Goal: Task Accomplishment & Management: Complete application form

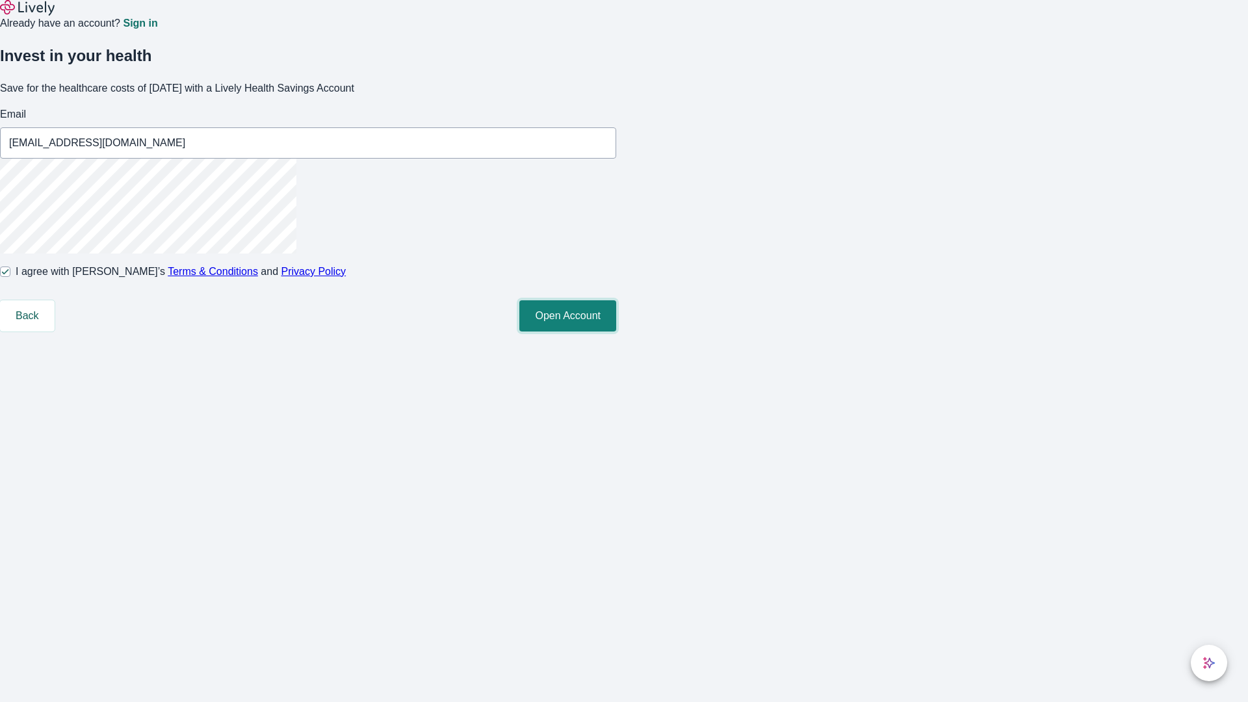
click at [616, 331] on button "Open Account" at bounding box center [567, 315] width 97 height 31
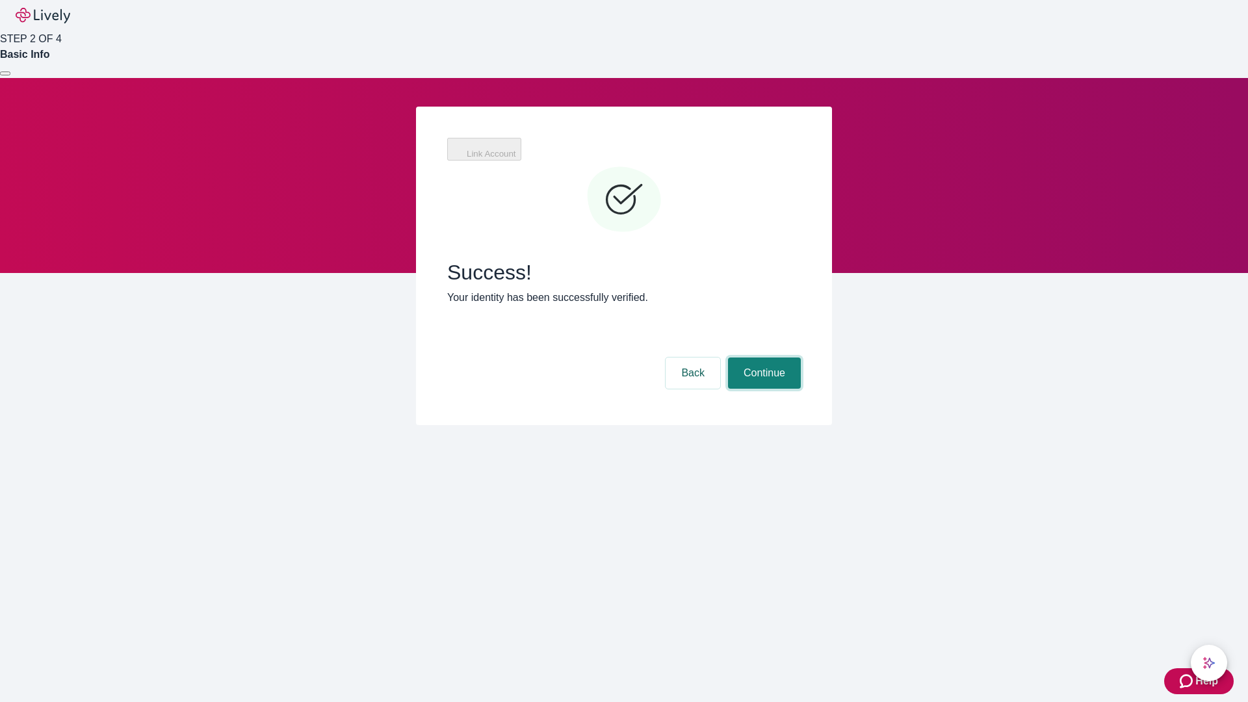
click at [762, 357] on button "Continue" at bounding box center [764, 372] width 73 height 31
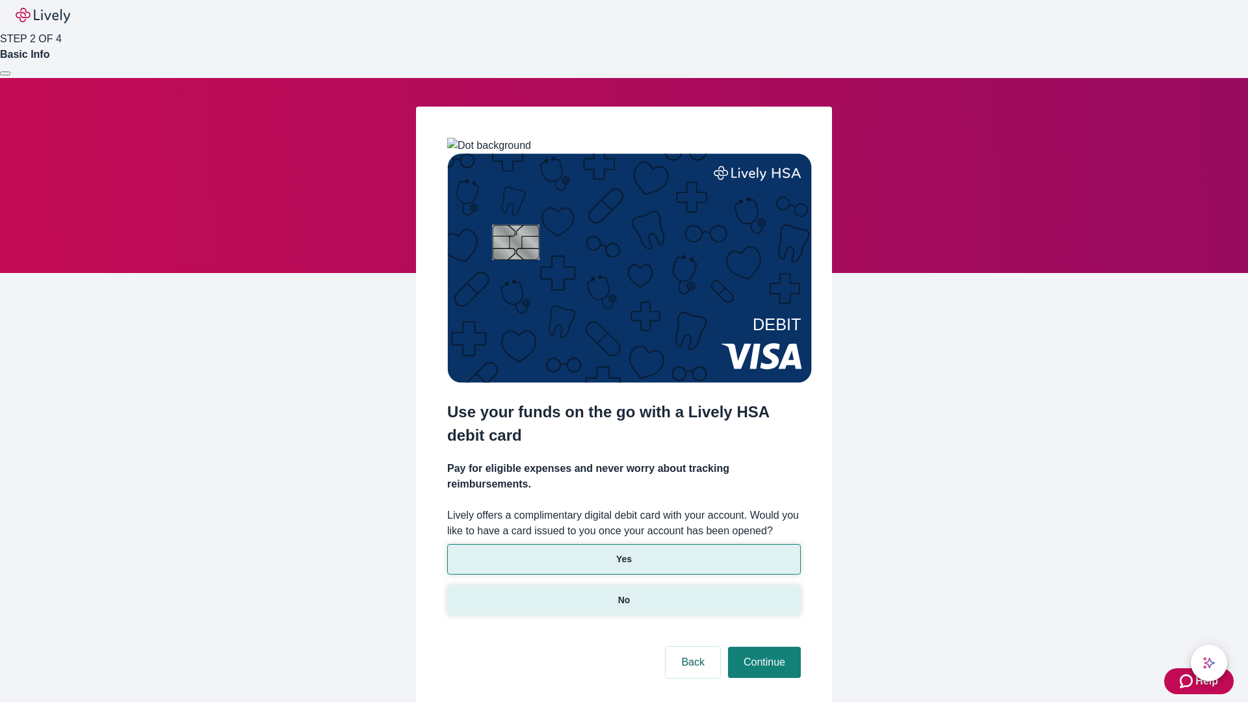
click at [623, 593] on p "No" at bounding box center [624, 600] width 12 height 14
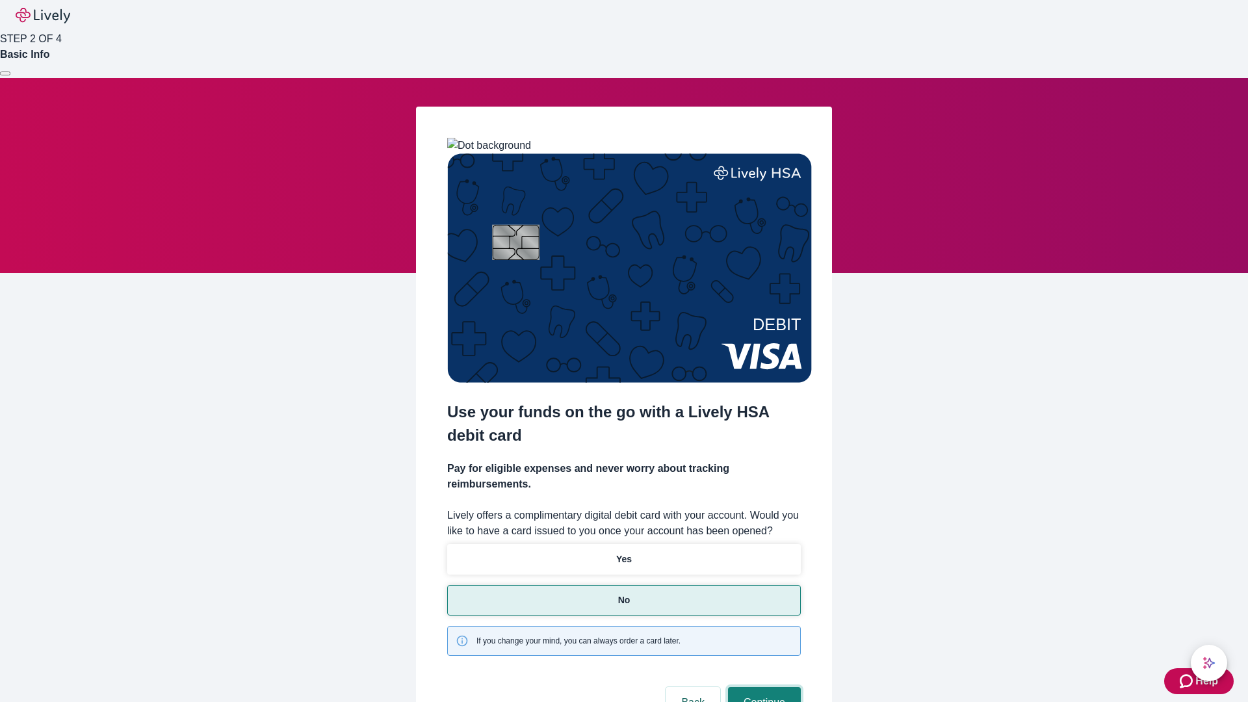
click at [762, 687] on button "Continue" at bounding box center [764, 702] width 73 height 31
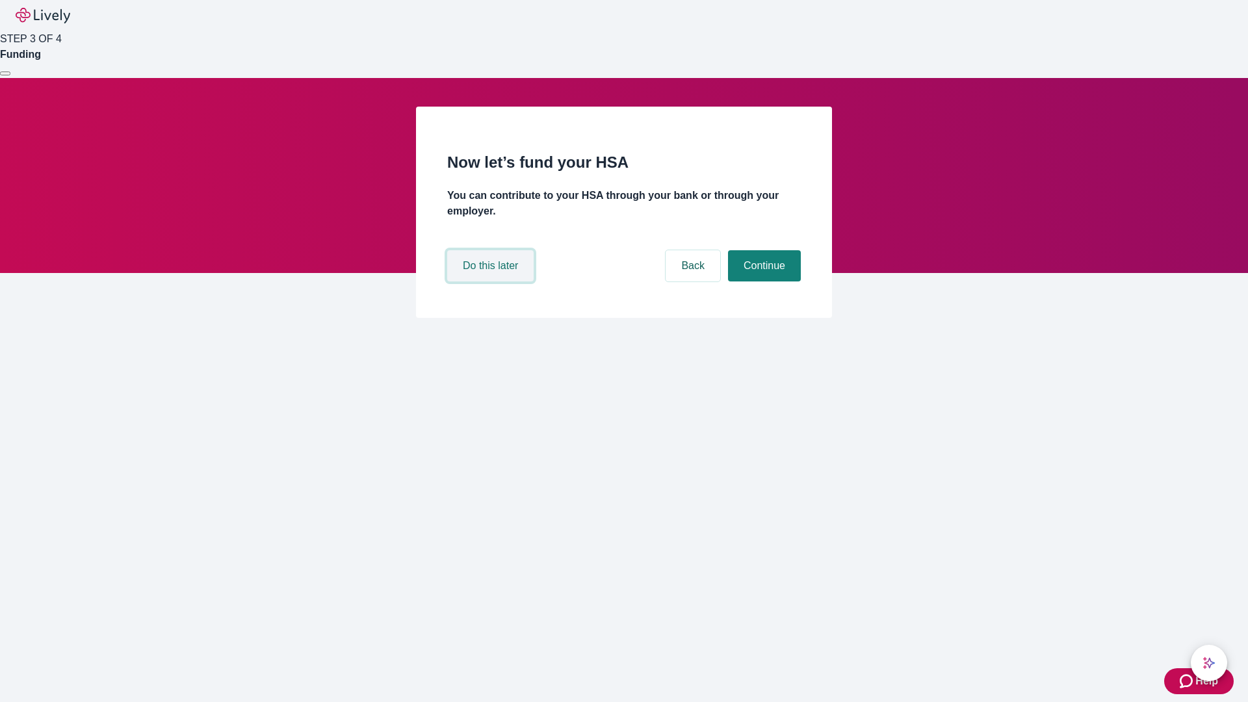
click at [492, 281] on button "Do this later" at bounding box center [490, 265] width 86 height 31
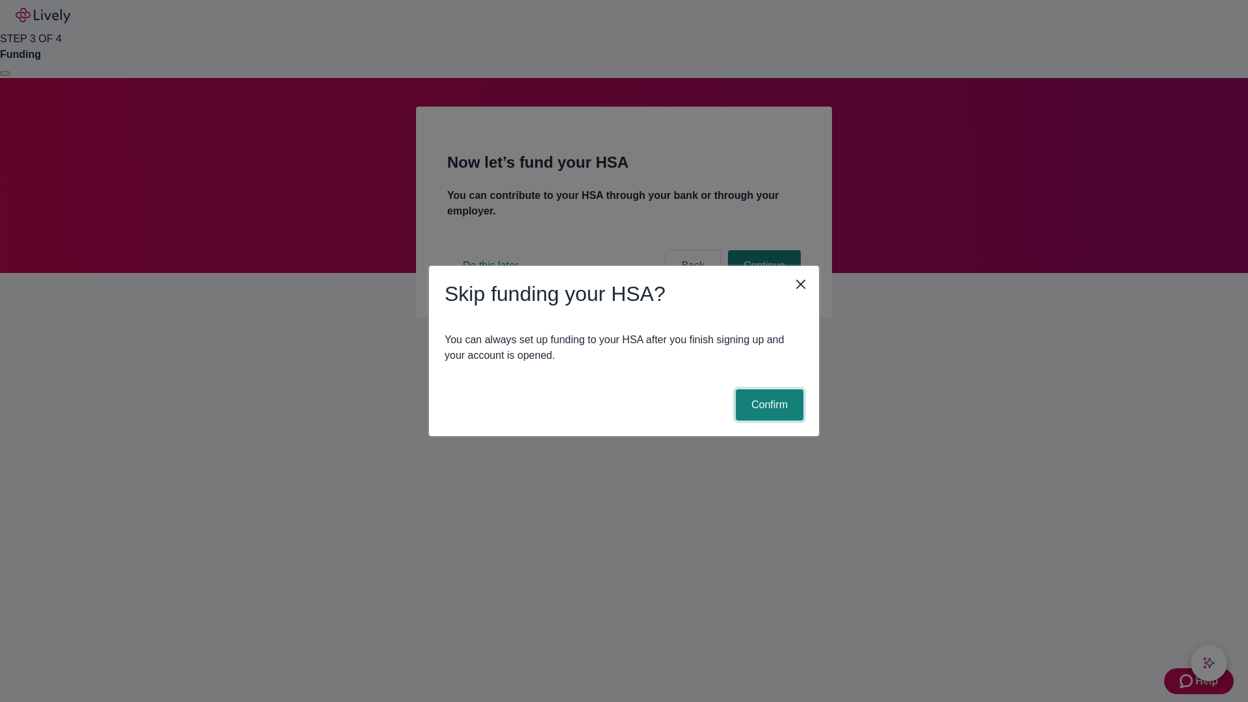
click at [767, 405] on button "Confirm" at bounding box center [770, 404] width 68 height 31
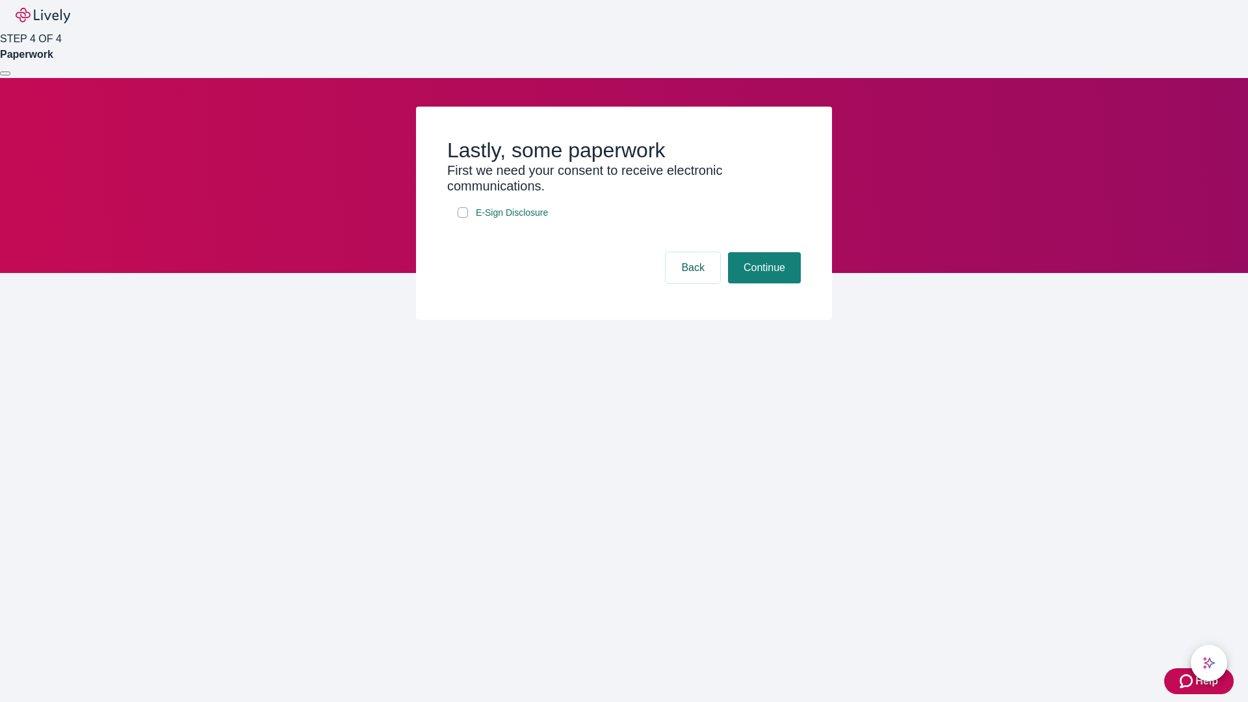
click at [463, 218] on input "E-Sign Disclosure" at bounding box center [463, 212] width 10 height 10
checkbox input "true"
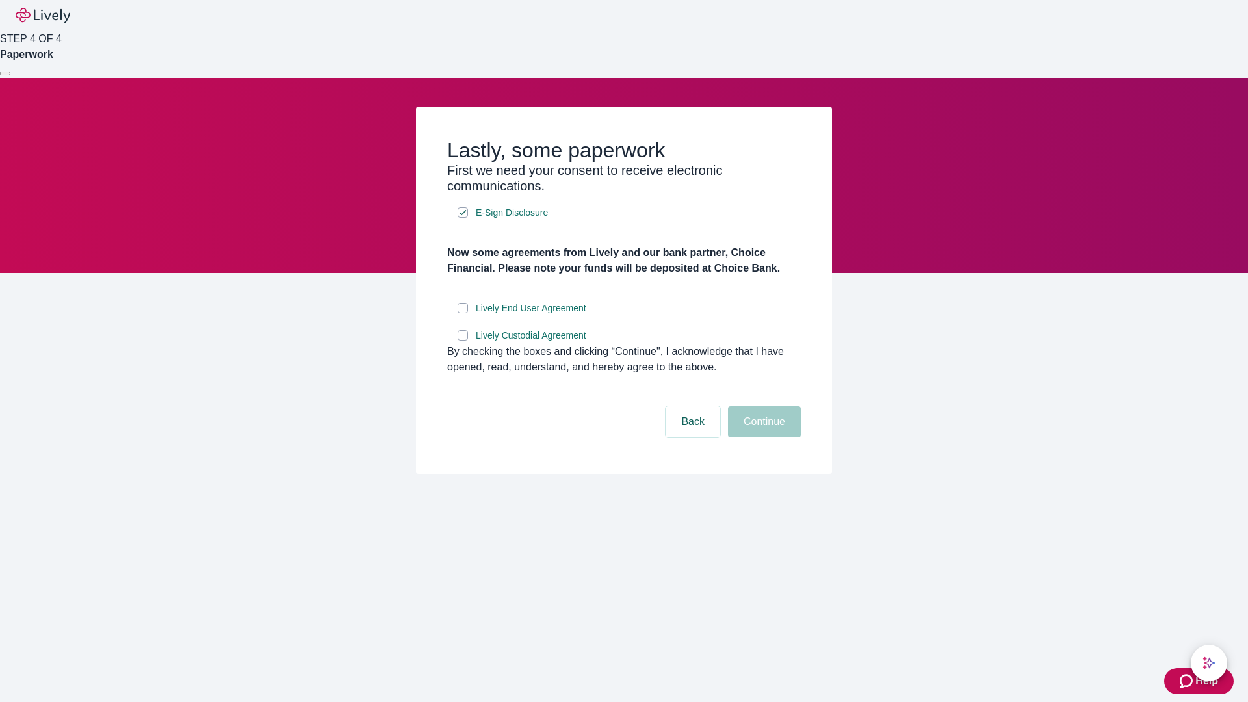
click at [463, 313] on input "Lively End User Agreement" at bounding box center [463, 308] width 10 height 10
checkbox input "true"
click at [463, 341] on input "Lively Custodial Agreement" at bounding box center [463, 335] width 10 height 10
checkbox input "true"
click at [762, 437] on button "Continue" at bounding box center [764, 421] width 73 height 31
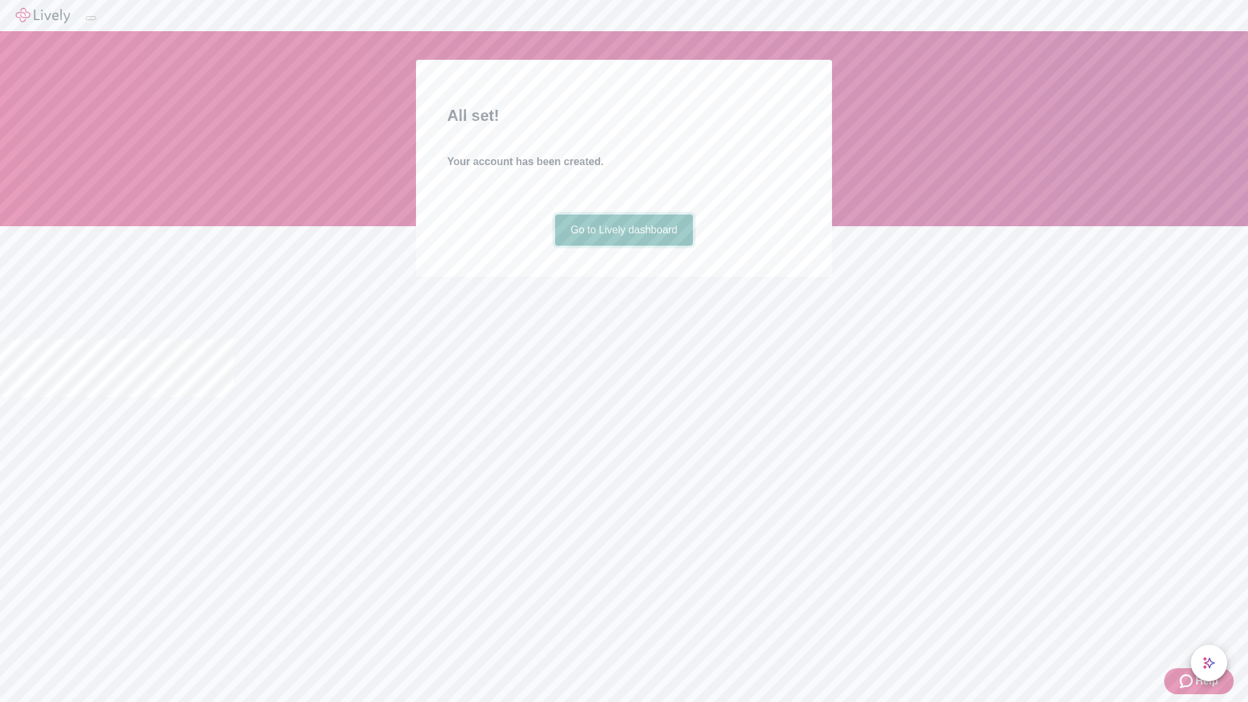
click at [623, 246] on link "Go to Lively dashboard" at bounding box center [624, 229] width 138 height 31
